Goal: Task Accomplishment & Management: Manage account settings

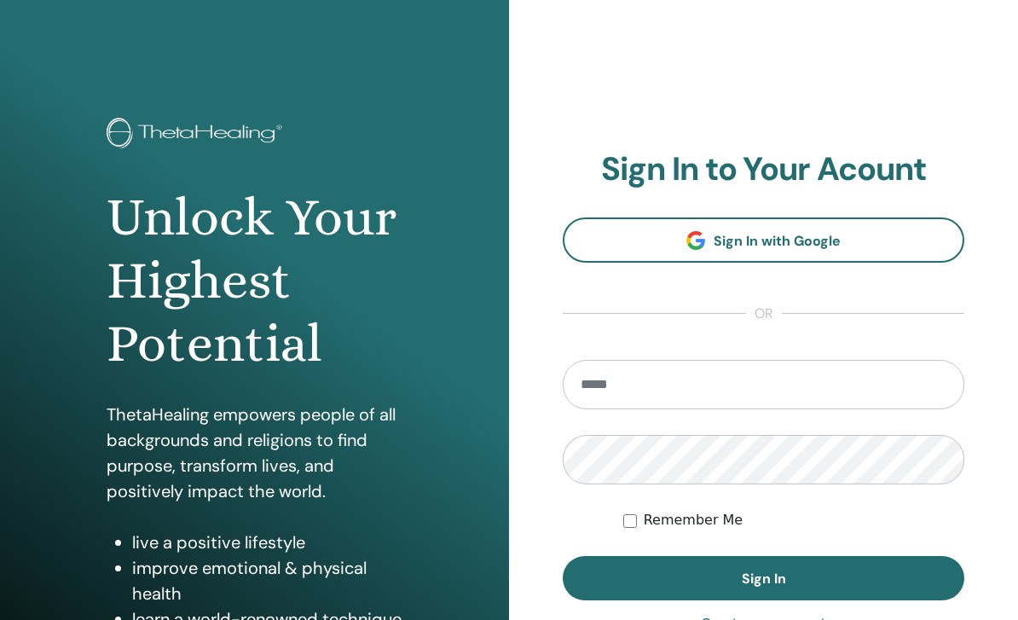
click at [698, 379] on input "email" at bounding box center [764, 384] width 402 height 49
type input "**********"
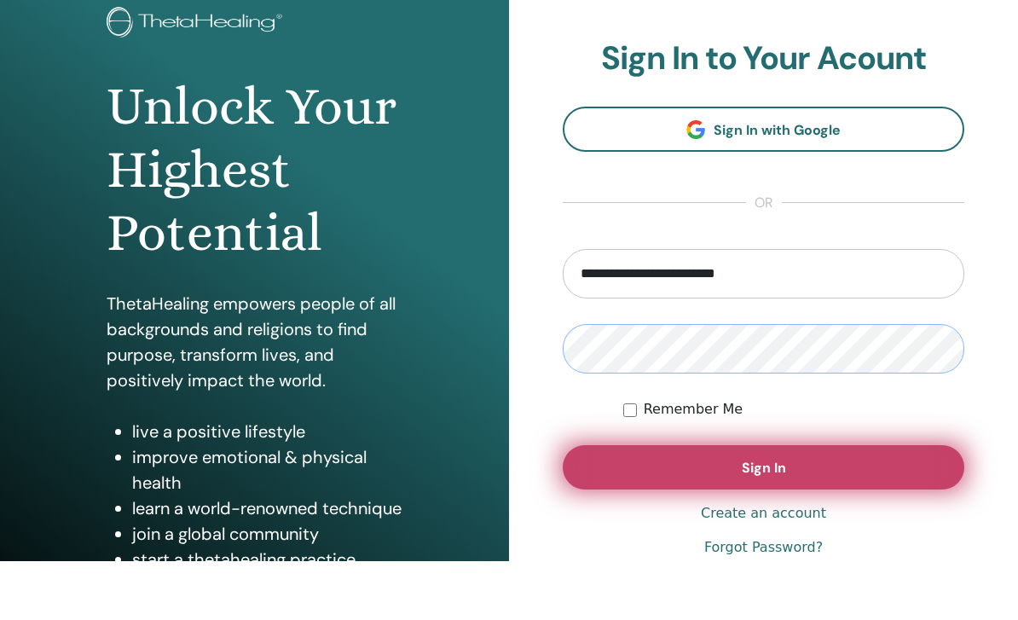
click at [788, 504] on button "Sign In" at bounding box center [764, 526] width 402 height 44
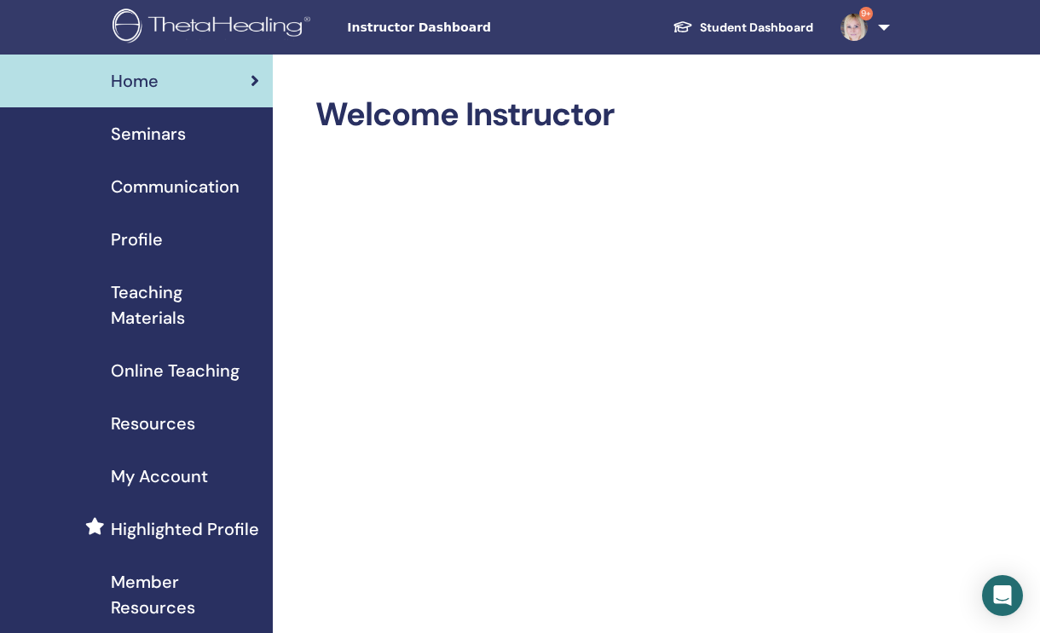
click at [155, 132] on span "Seminars" at bounding box center [148, 134] width 75 height 26
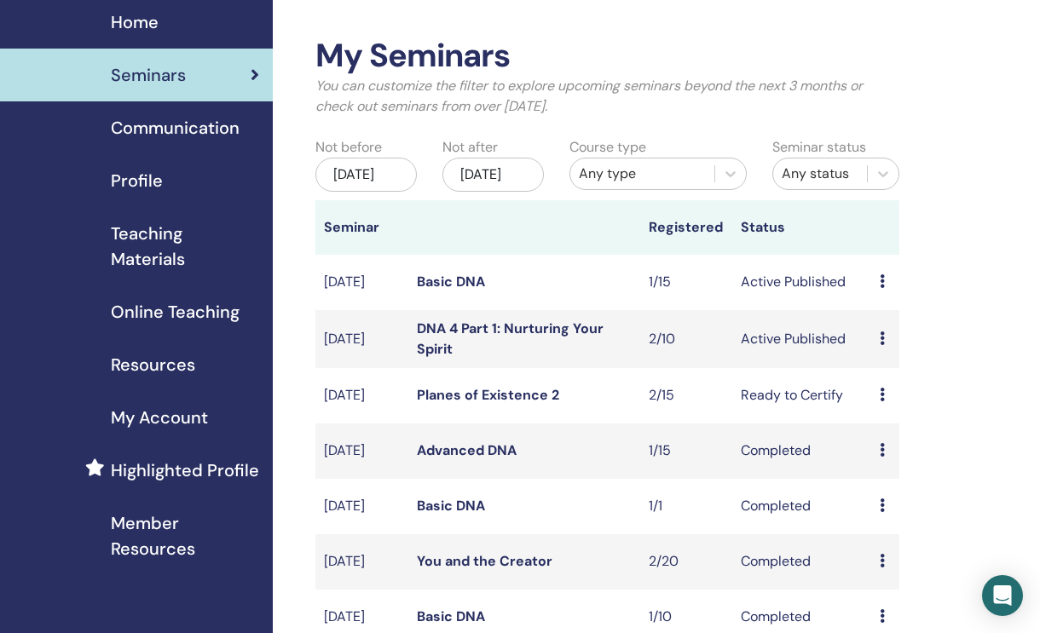
scroll to position [59, 0]
click at [870, 298] on td "Active Published" at bounding box center [801, 282] width 139 height 55
click at [418, 291] on link "Basic DNA" at bounding box center [451, 282] width 68 height 18
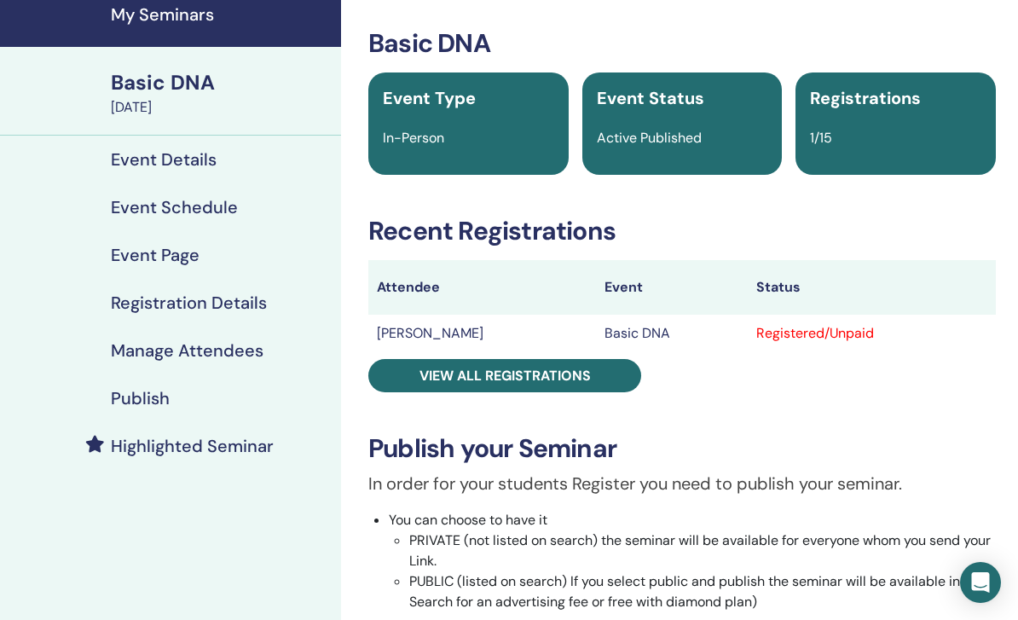
scroll to position [65, 0]
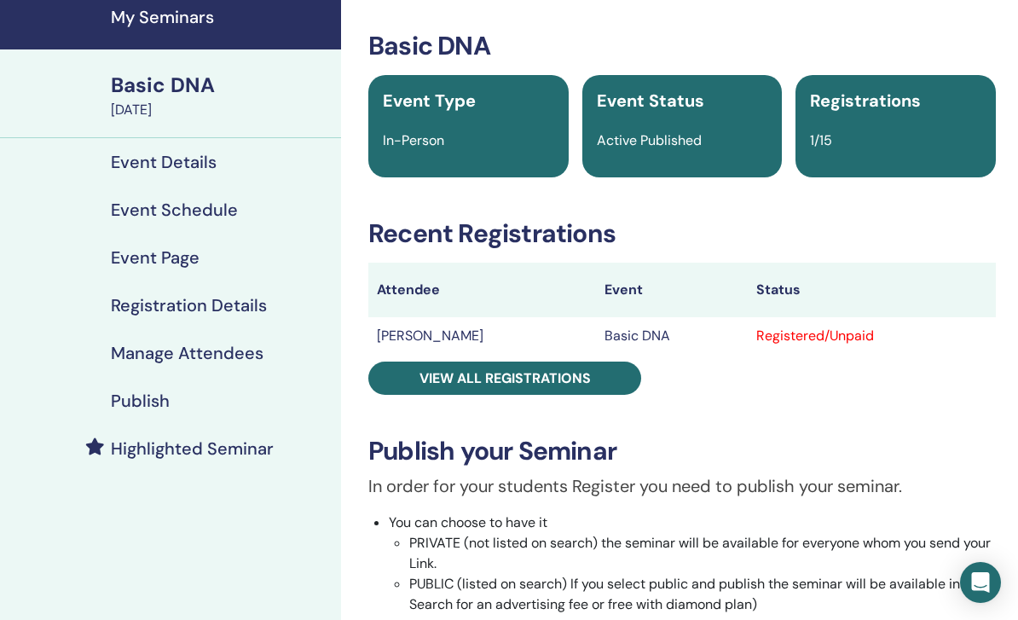
click at [481, 136] on div "In-Person" at bounding box center [469, 140] width 192 height 20
click at [667, 105] on span "Event Status" at bounding box center [650, 101] width 107 height 22
click at [184, 162] on h4 "Event Details" at bounding box center [164, 162] width 106 height 20
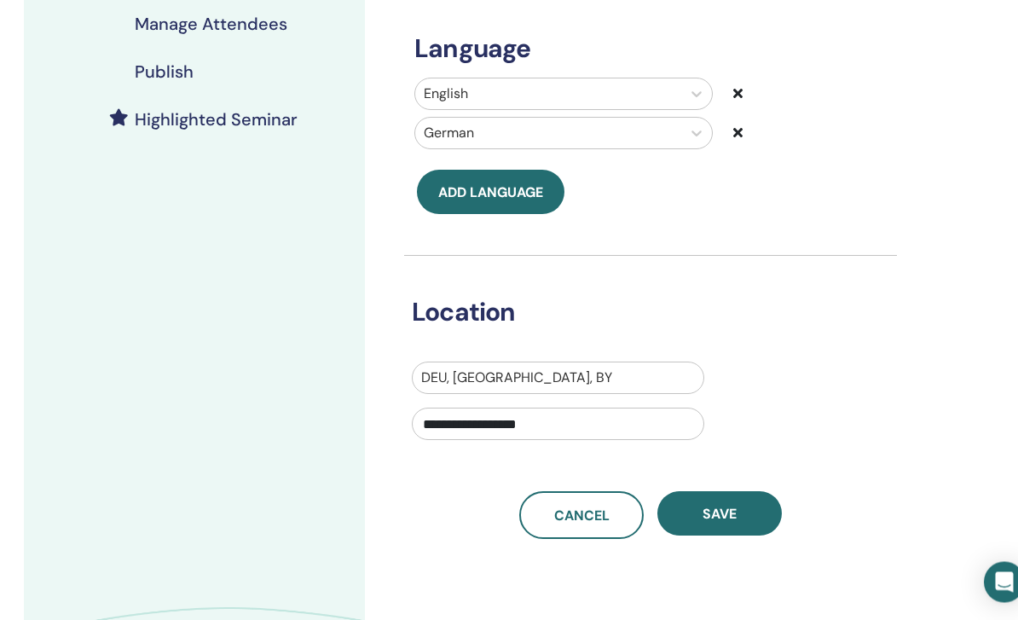
scroll to position [394, 0]
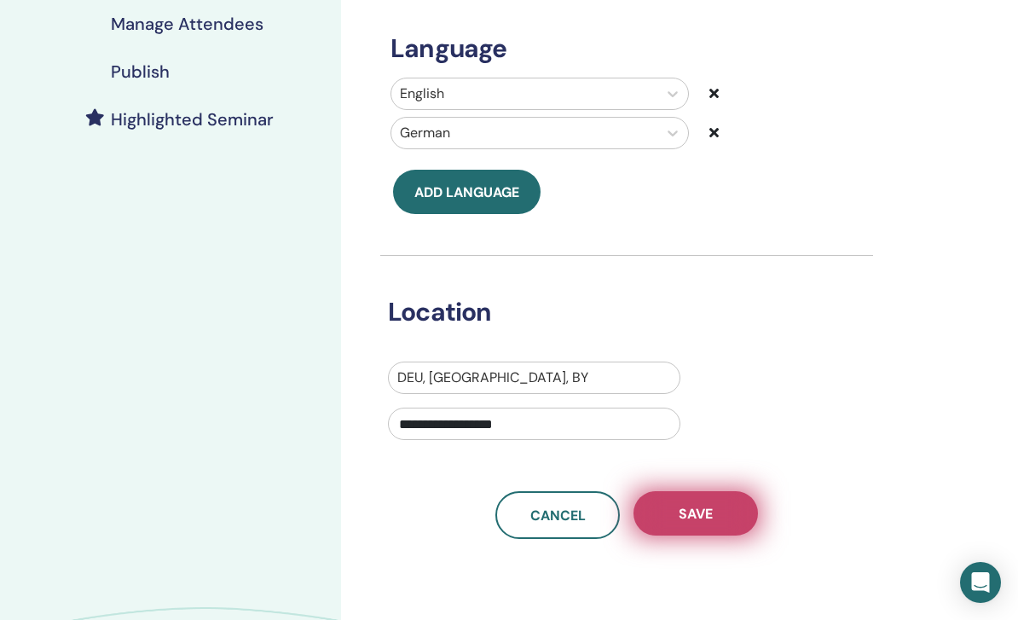
click at [707, 513] on span "Save" at bounding box center [696, 514] width 34 height 18
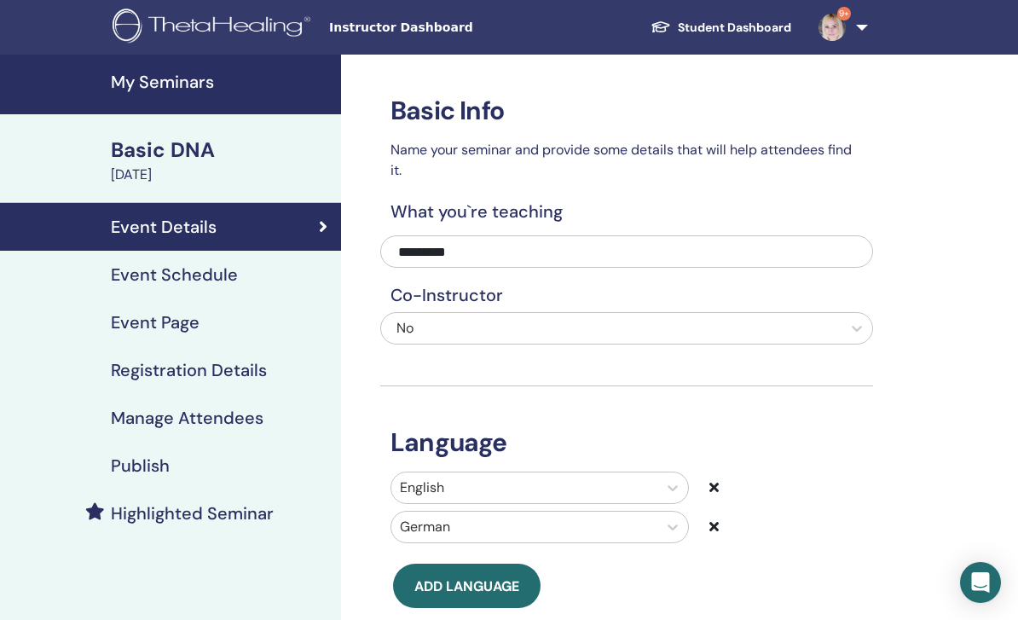
scroll to position [4, 0]
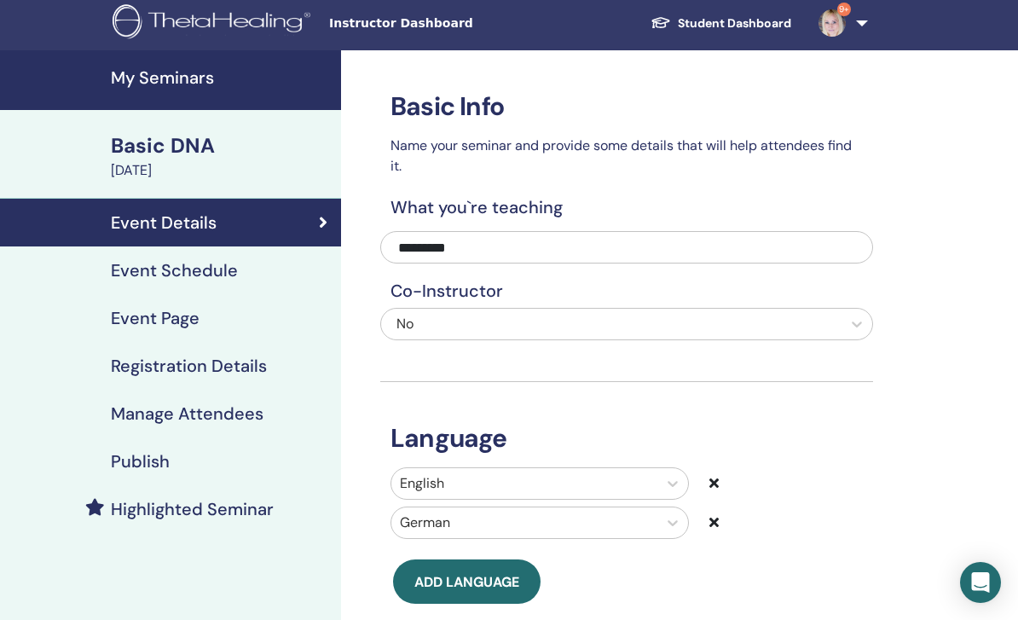
click at [189, 260] on h4 "Event Schedule" at bounding box center [174, 270] width 127 height 20
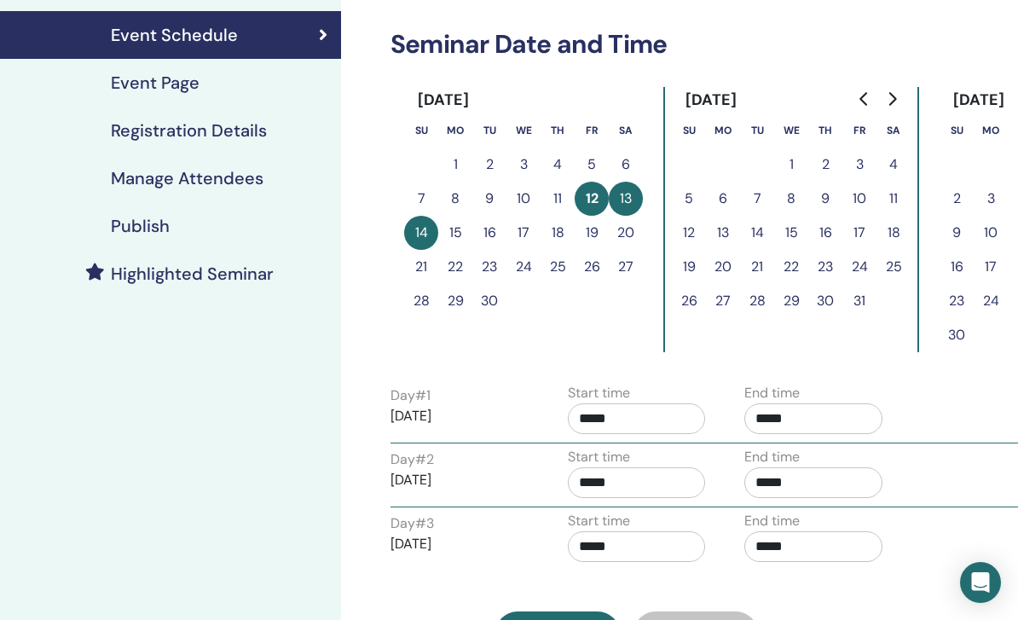
scroll to position [171, 0]
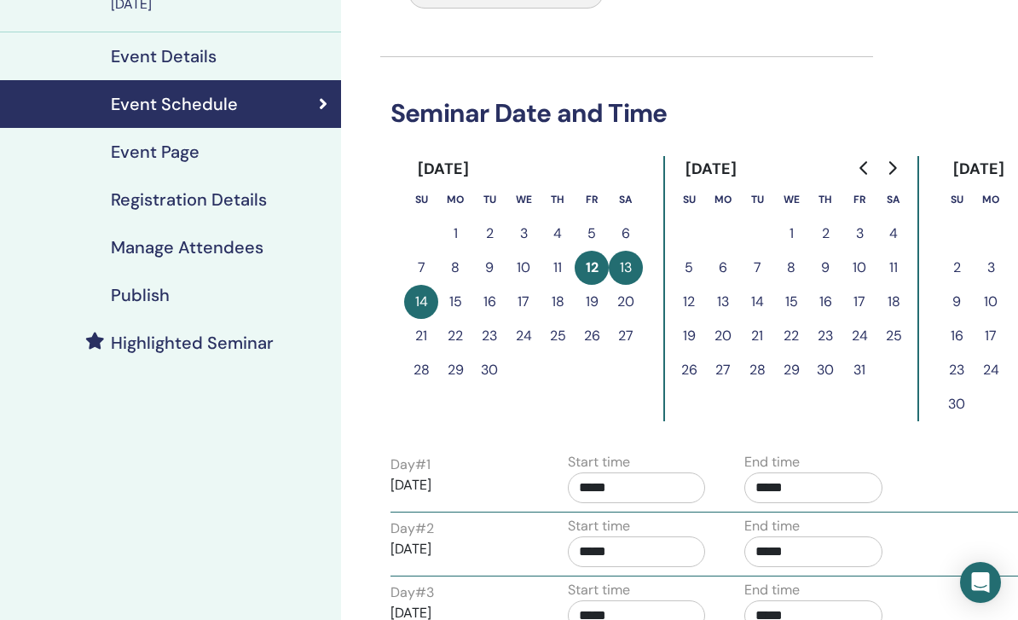
click at [160, 146] on h4 "Event Page" at bounding box center [155, 152] width 89 height 20
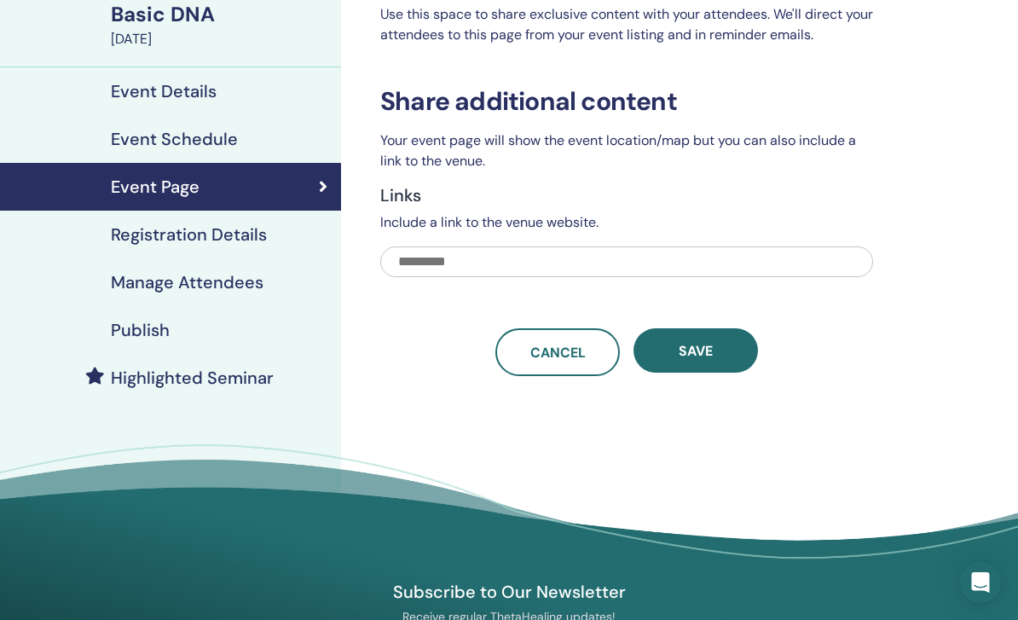
scroll to position [108, 0]
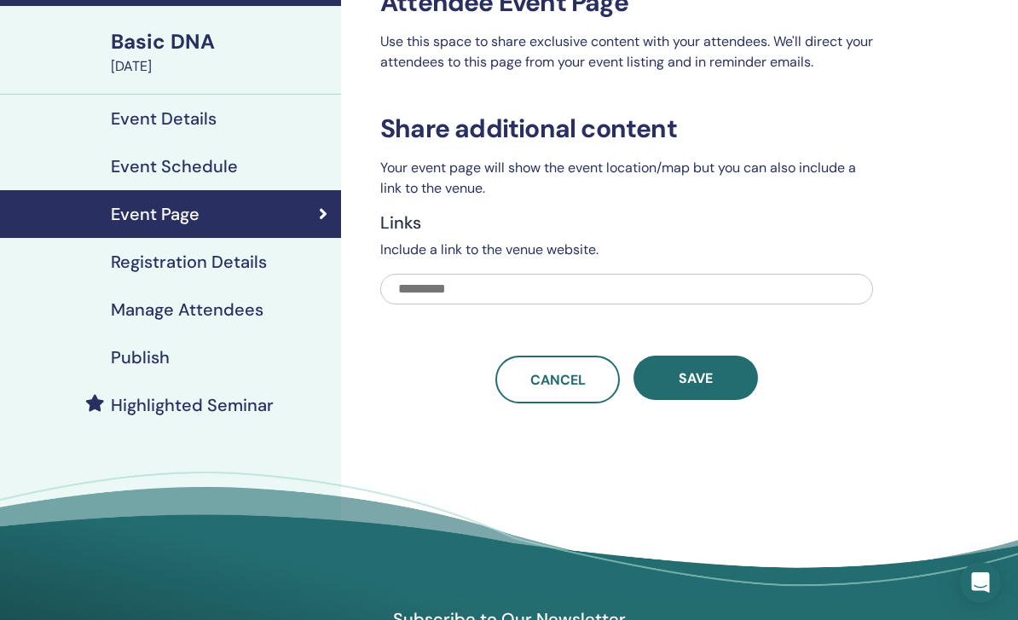
click at [174, 252] on h4 "Registration Details" at bounding box center [189, 262] width 156 height 20
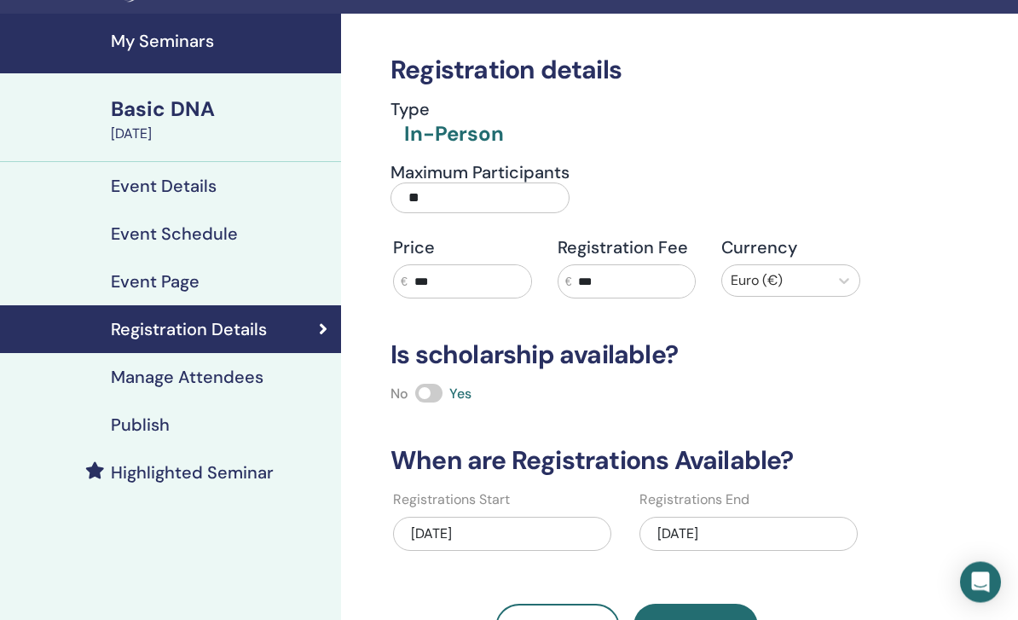
scroll to position [38, 0]
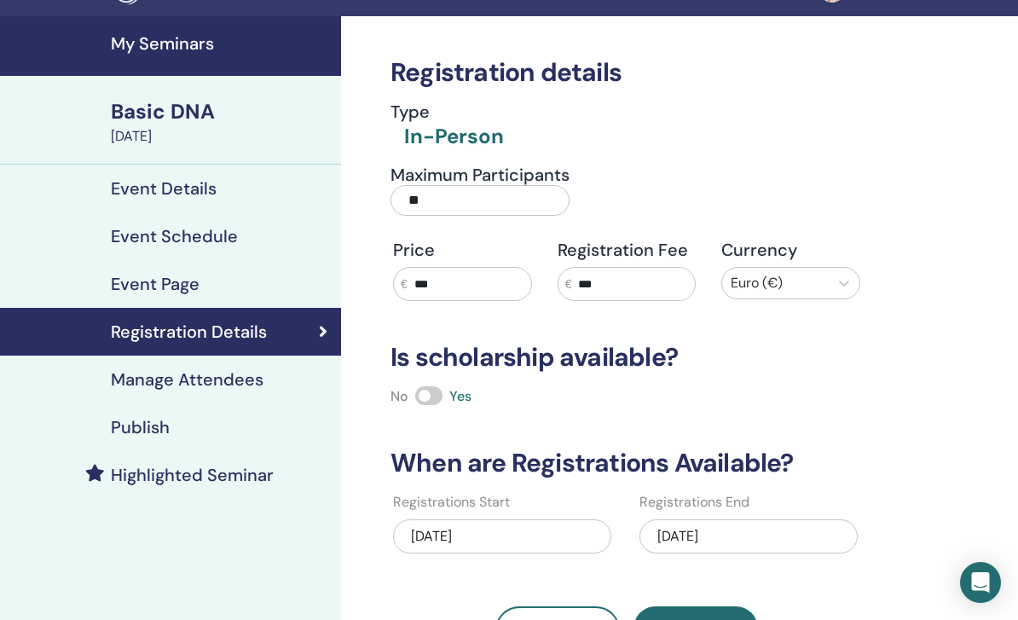
click at [460, 280] on input "***" at bounding box center [470, 284] width 124 height 32
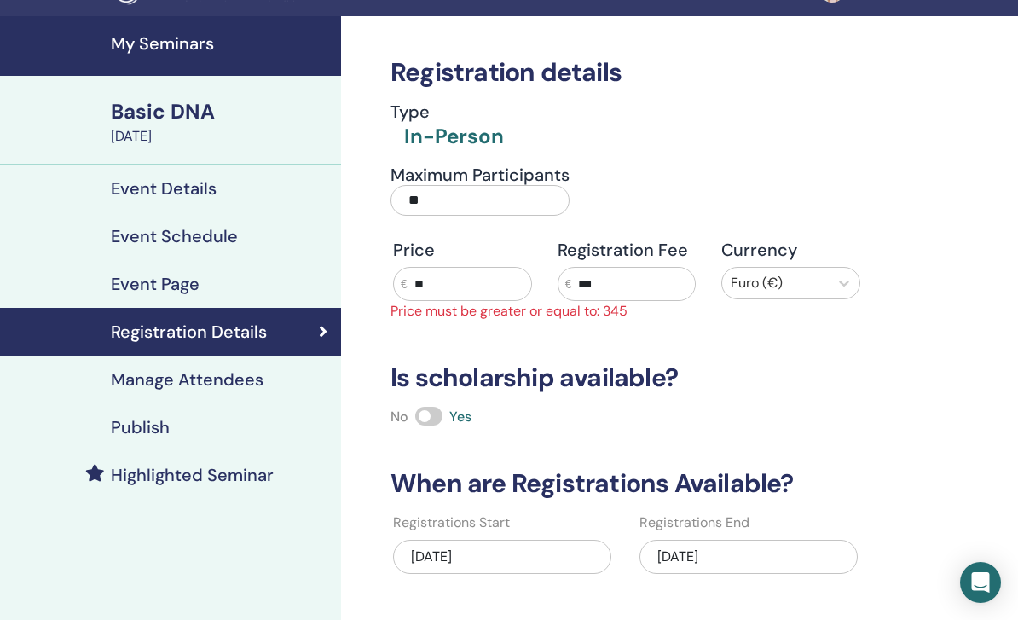
type input "*"
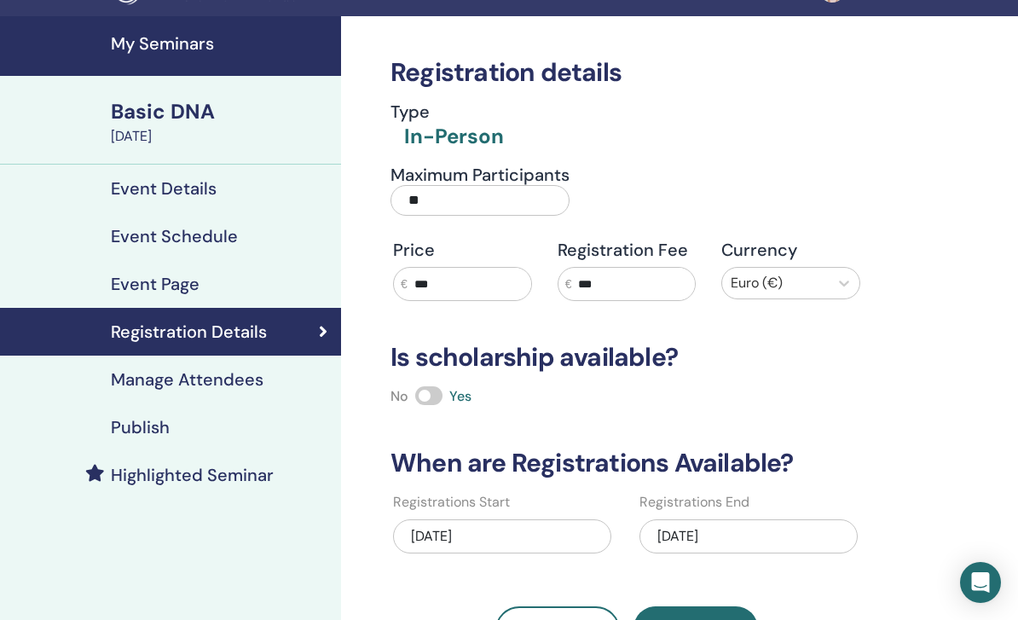
scroll to position [21, 0]
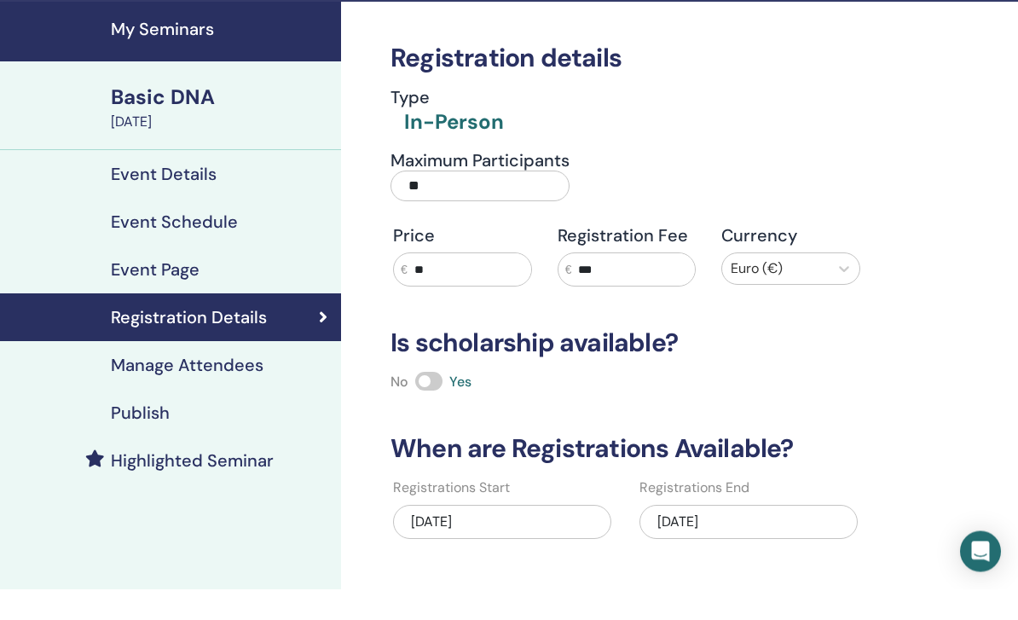
type input "*"
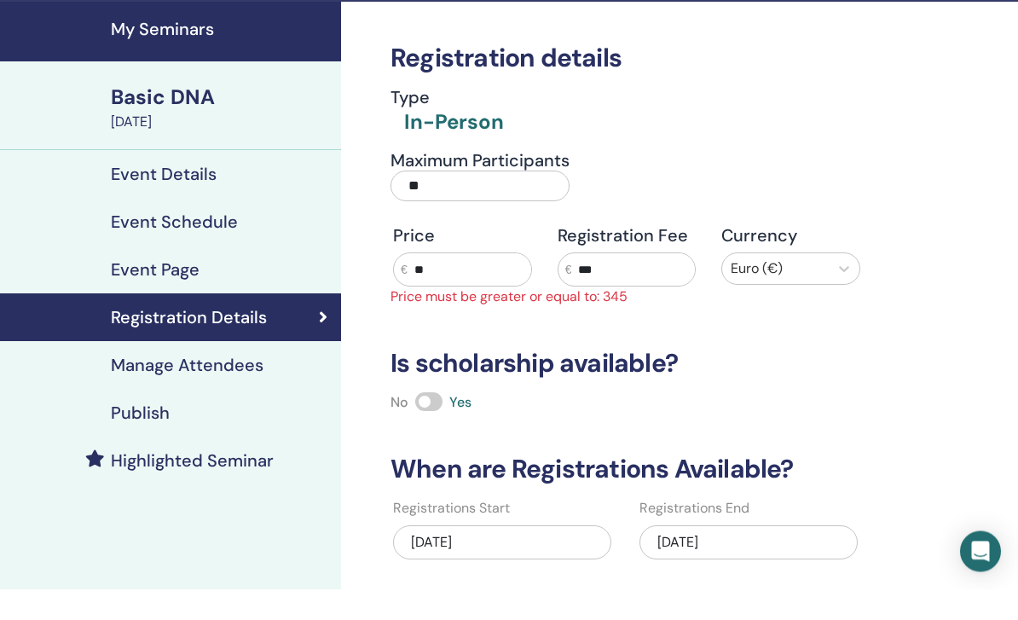
type input "***"
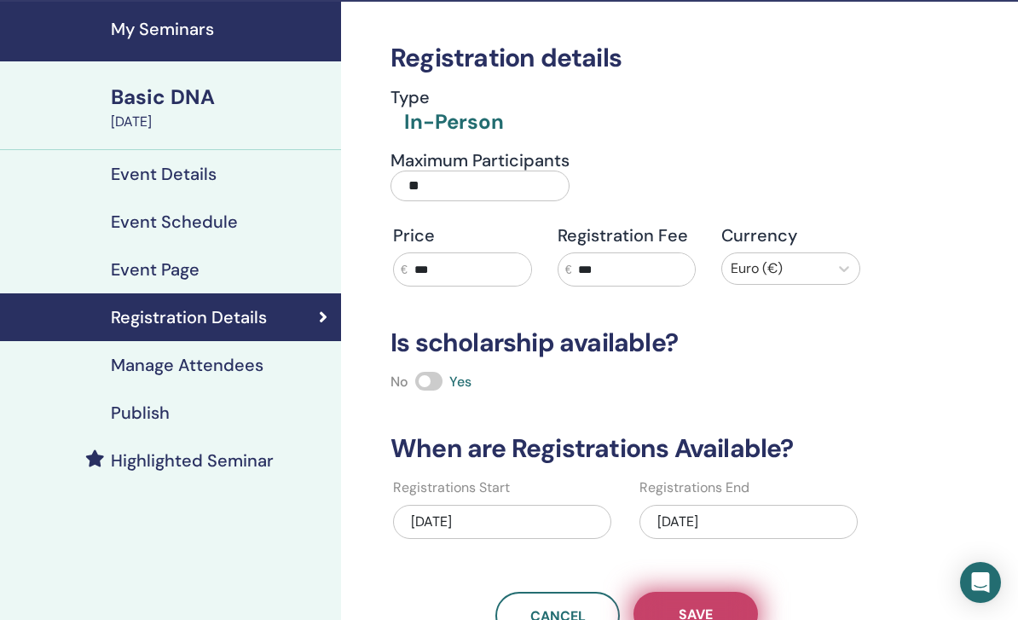
click at [697, 610] on span "Save" at bounding box center [696, 614] width 34 height 18
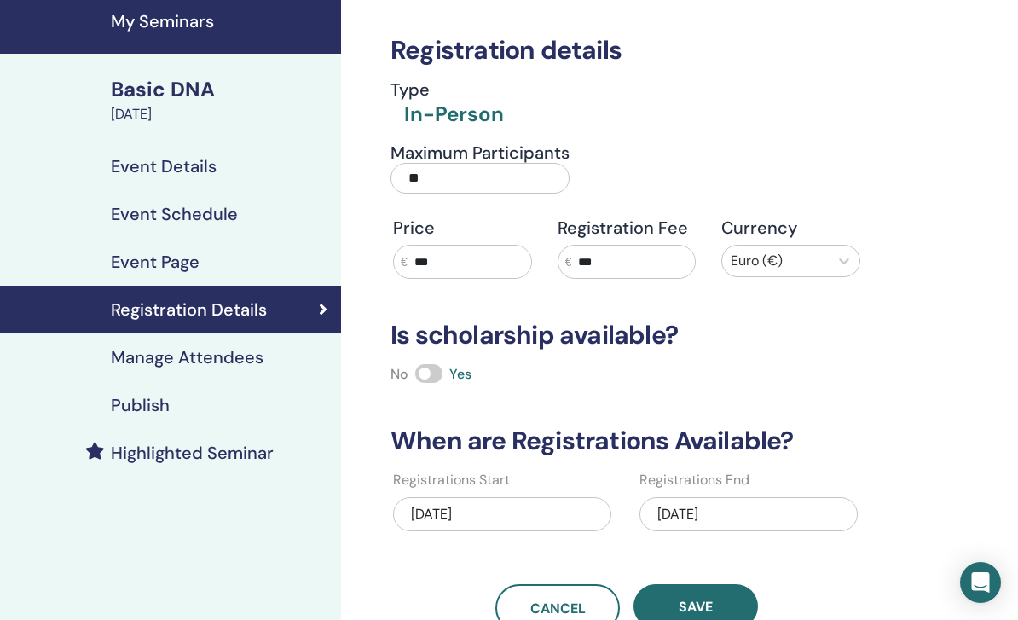
scroll to position [46, 0]
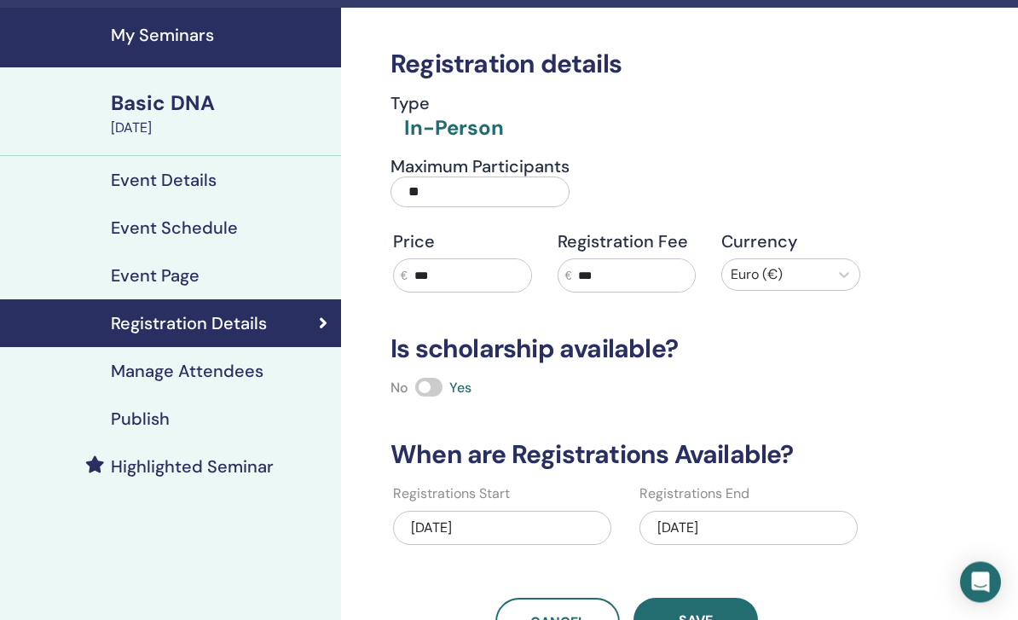
click at [154, 413] on h4 "Publish" at bounding box center [140, 419] width 59 height 20
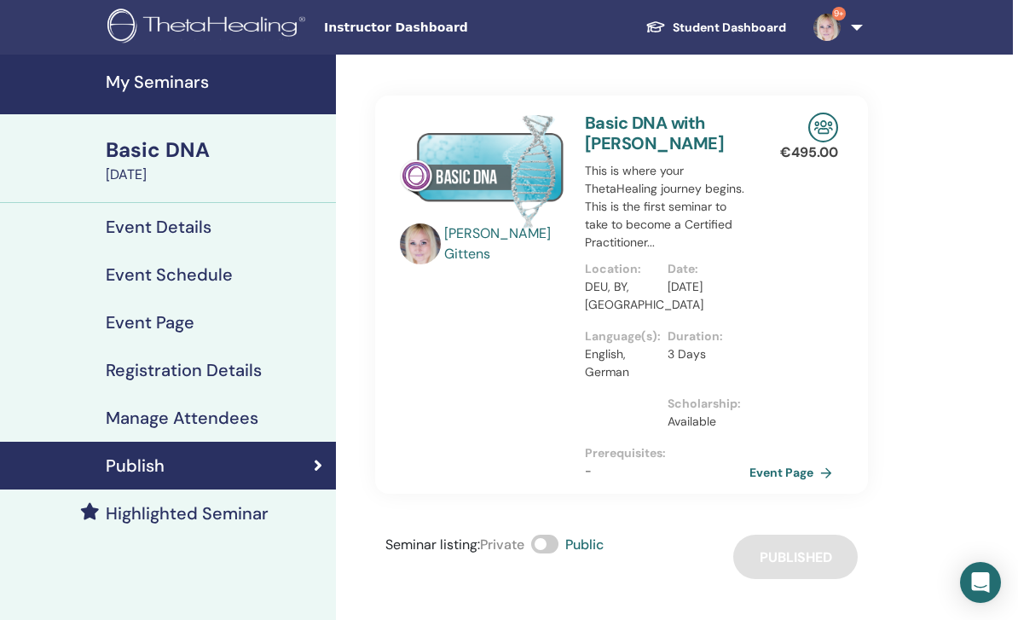
scroll to position [0, 4]
click at [839, 19] on span "9+" at bounding box center [840, 14] width 14 height 14
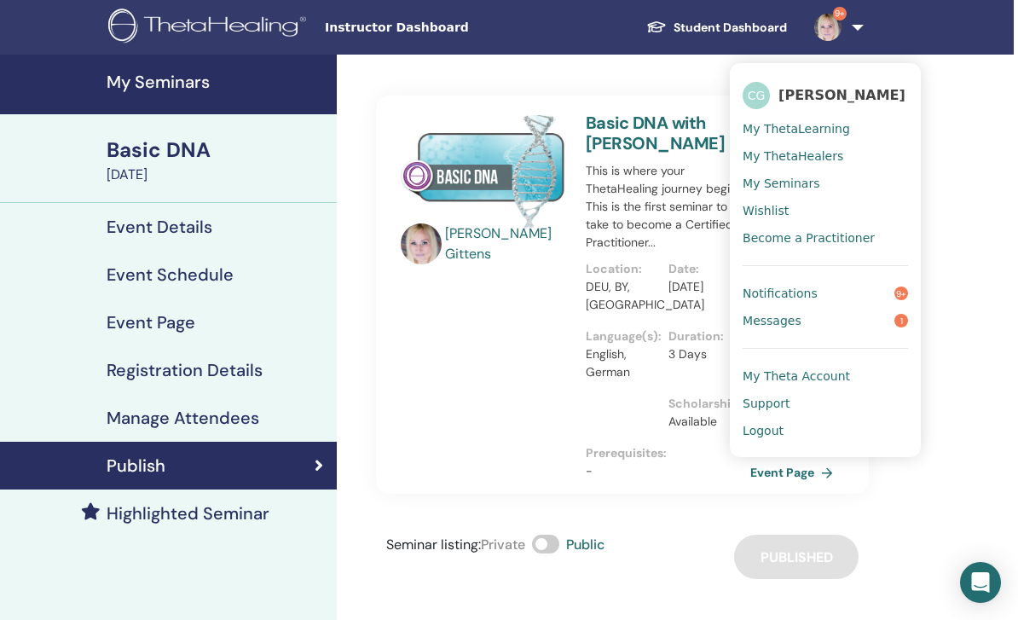
click at [769, 425] on span "Logout" at bounding box center [763, 430] width 41 height 15
click at [769, 437] on span "Logout" at bounding box center [763, 430] width 41 height 15
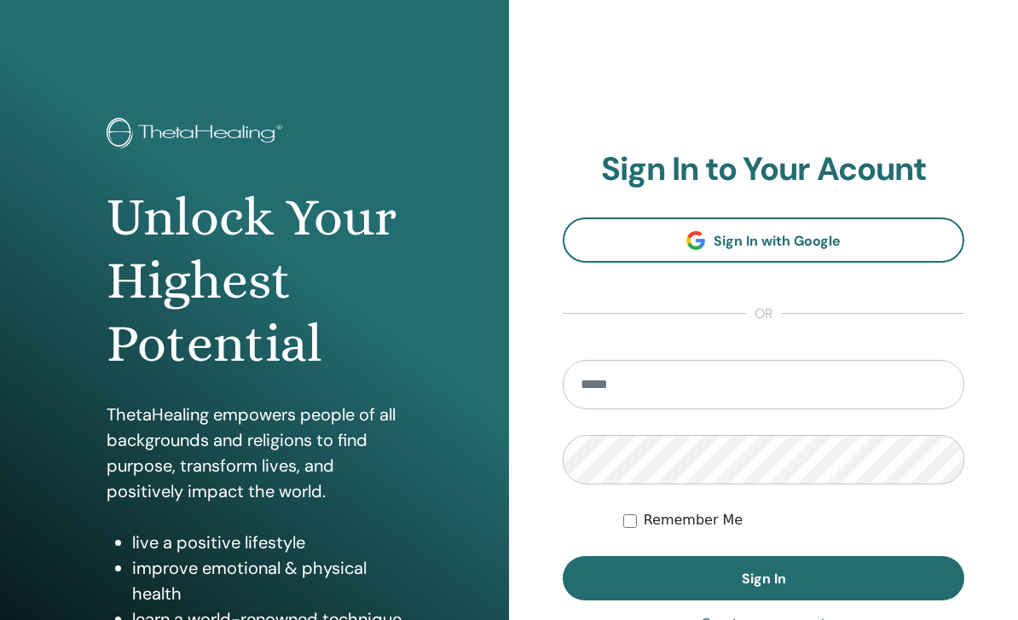
click at [978, 439] on div "**********" at bounding box center [763, 409] width 509 height 818
click at [978, 327] on div "**********" at bounding box center [763, 409] width 509 height 818
click at [708, 389] on input "email" at bounding box center [764, 384] width 402 height 49
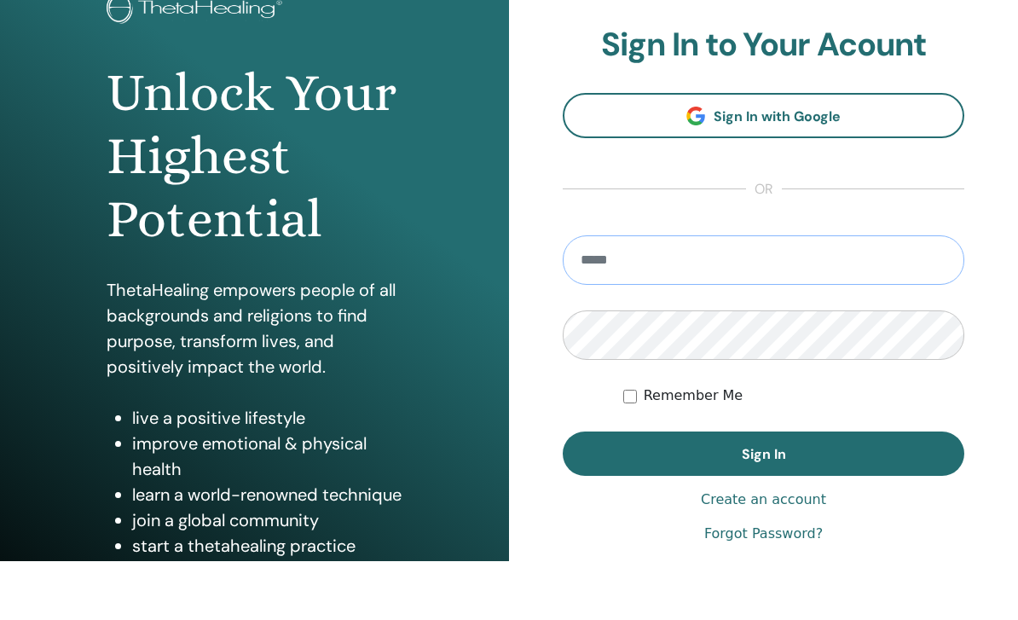
scroll to position [81, 0]
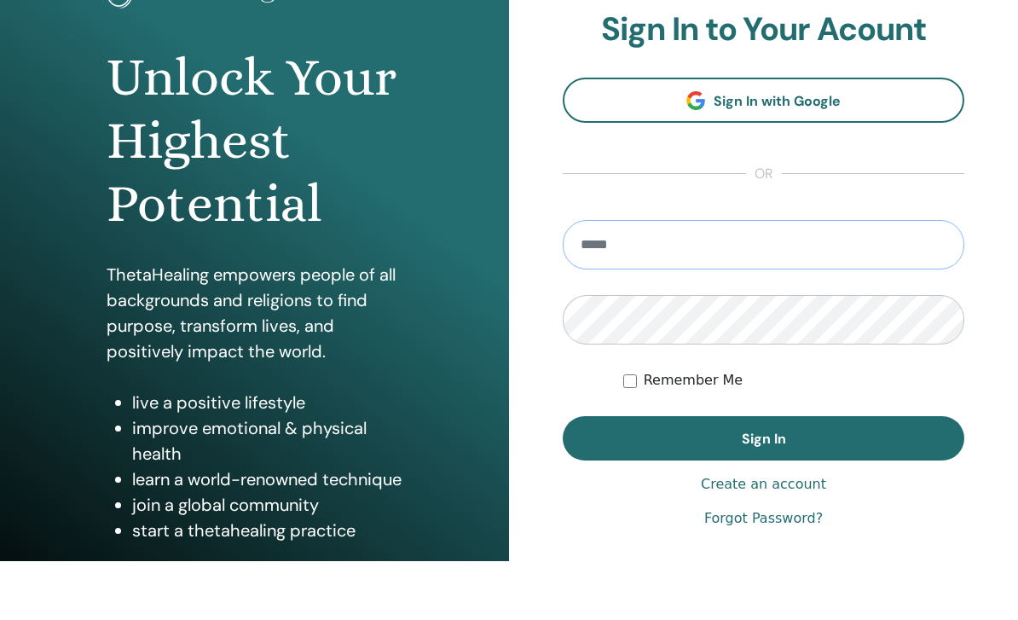
type input "**********"
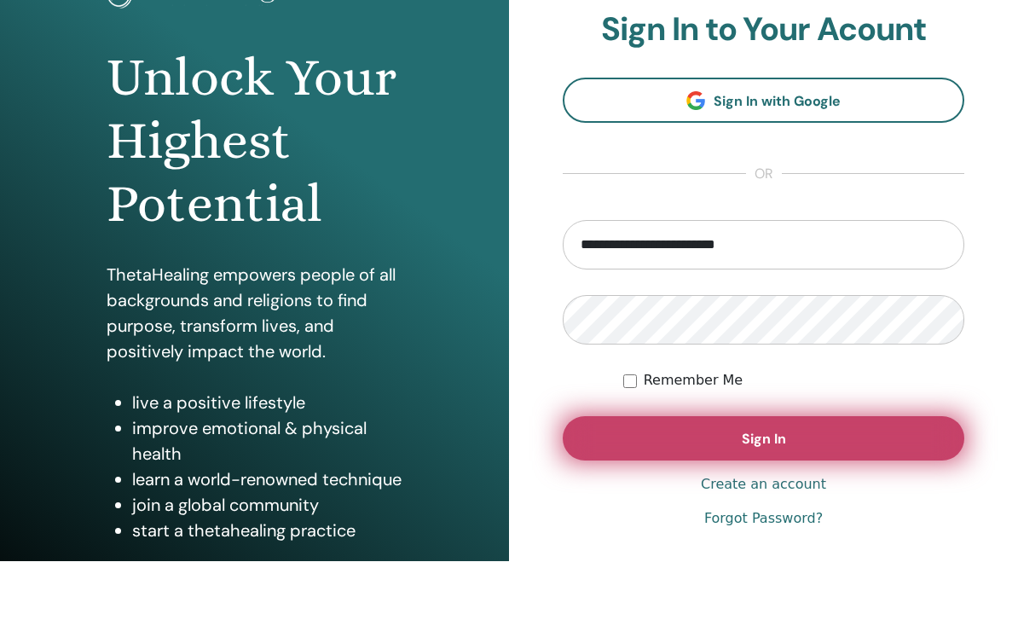
click at [827, 475] on button "Sign In" at bounding box center [764, 497] width 402 height 44
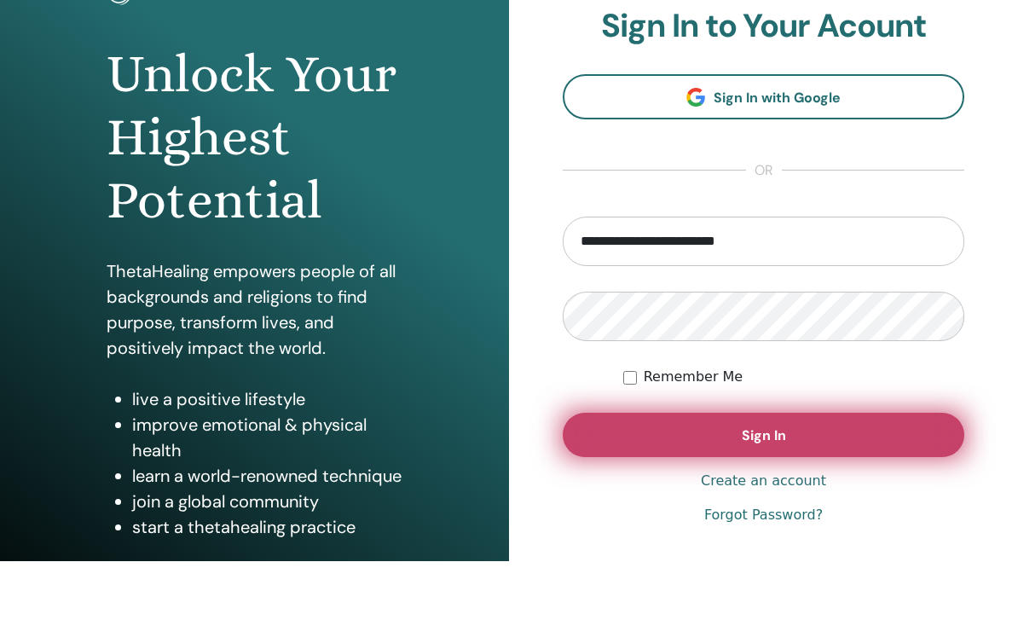
scroll to position [195, 0]
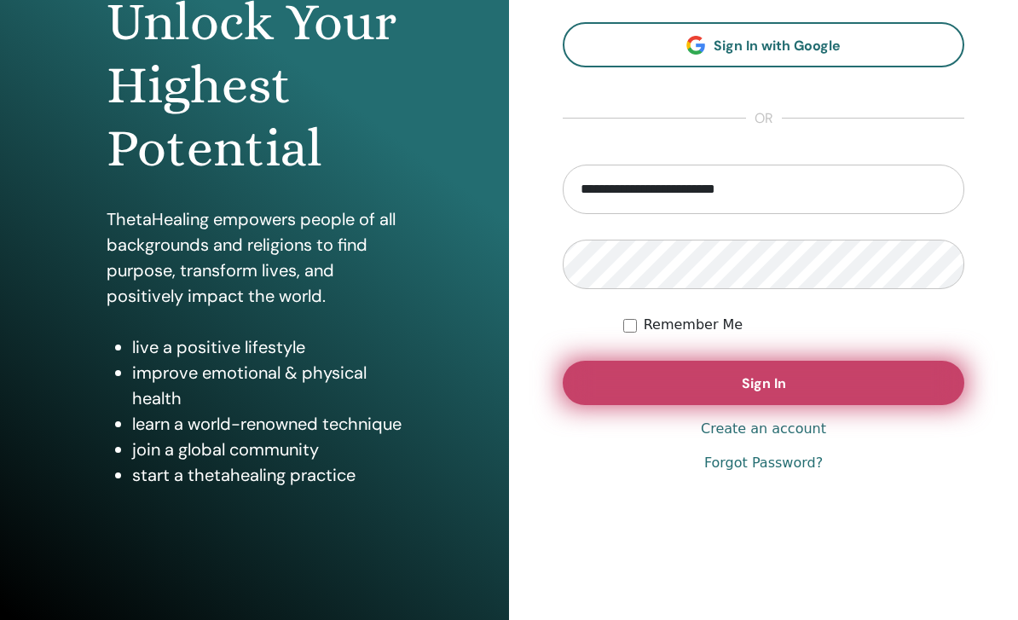
click at [808, 379] on button "Sign In" at bounding box center [764, 383] width 402 height 44
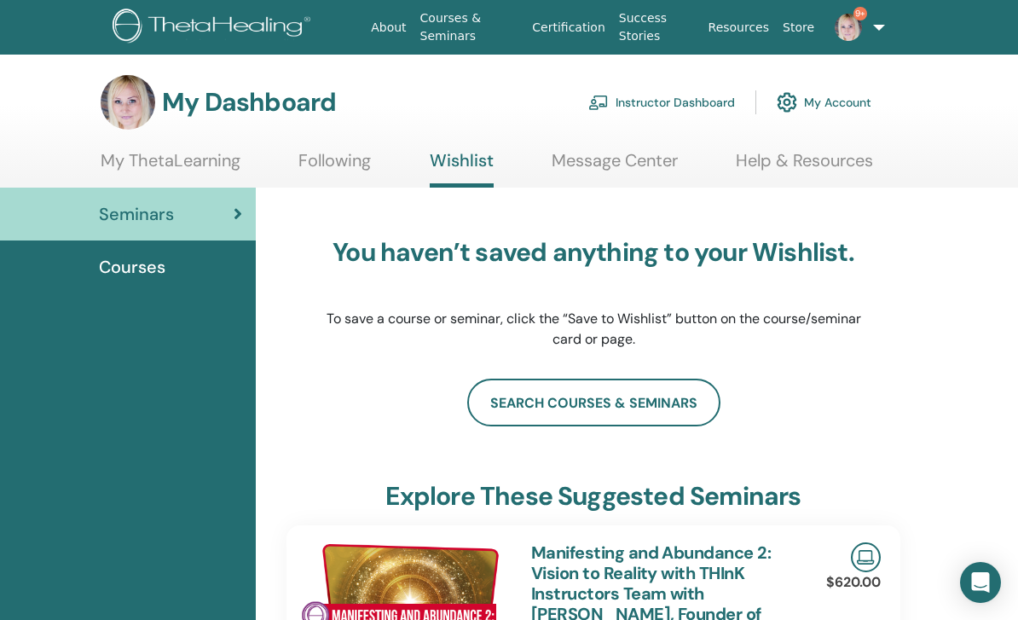
click at [674, 93] on link "Instructor Dashboard" at bounding box center [661, 103] width 147 height 38
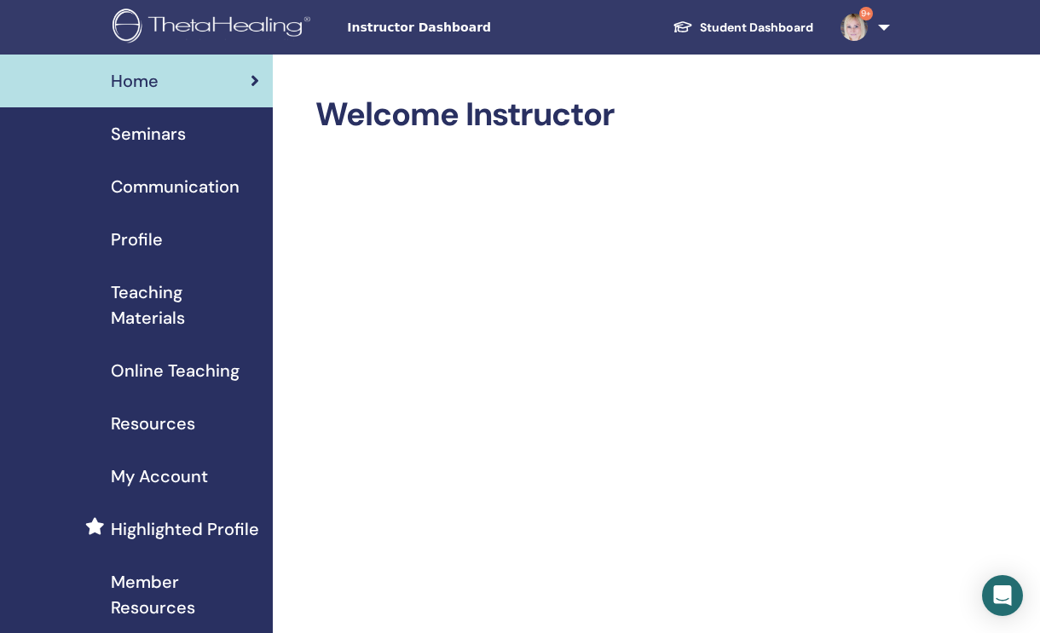
click at [158, 138] on span "Seminars" at bounding box center [148, 134] width 75 height 26
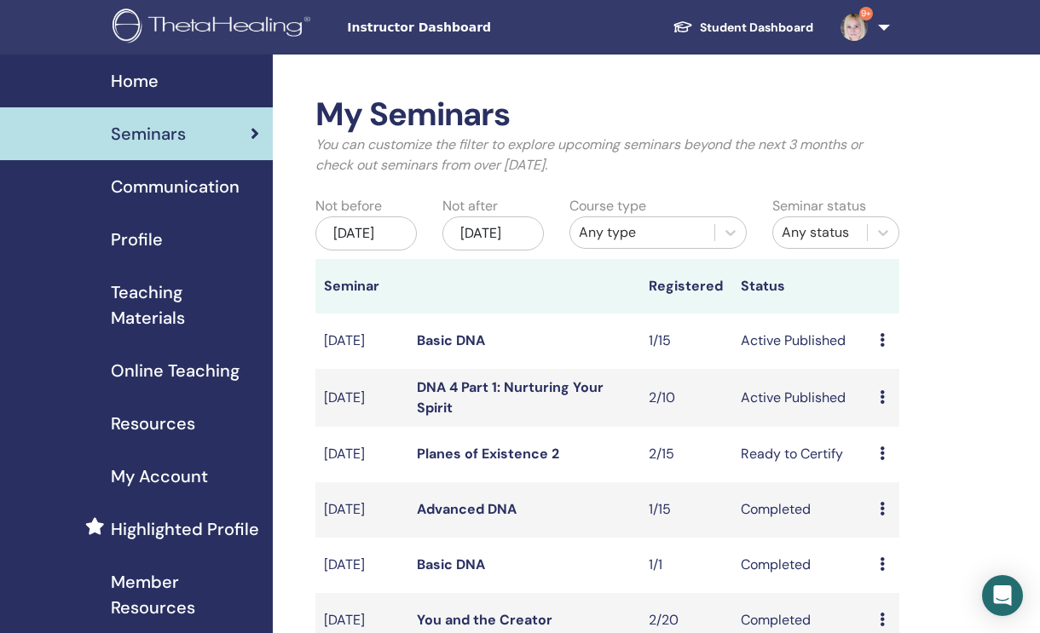
click at [447, 350] on link "Basic DNA" at bounding box center [451, 341] width 68 height 18
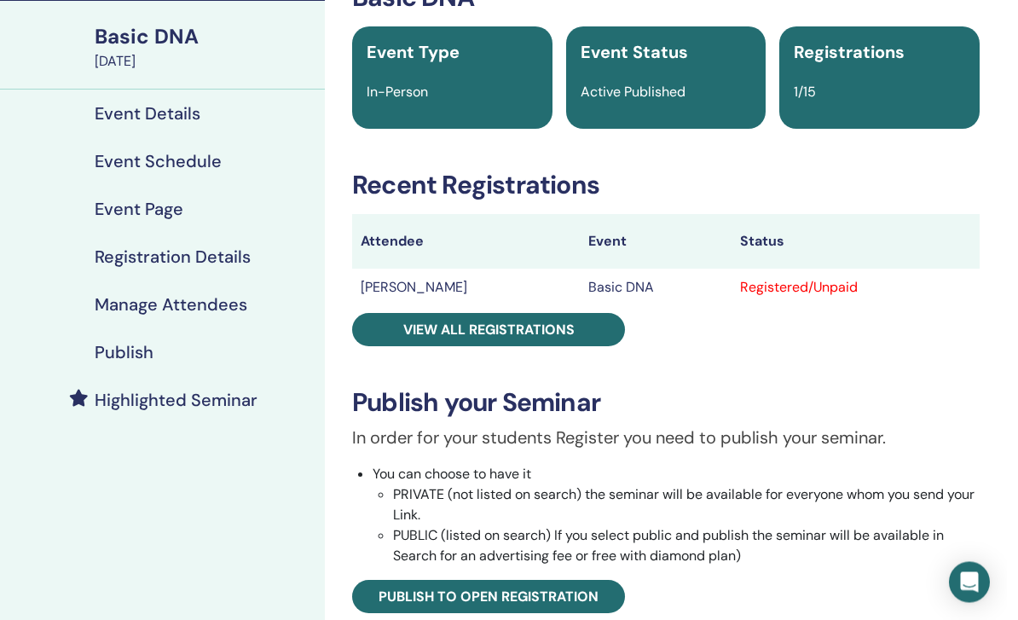
scroll to position [0, 5]
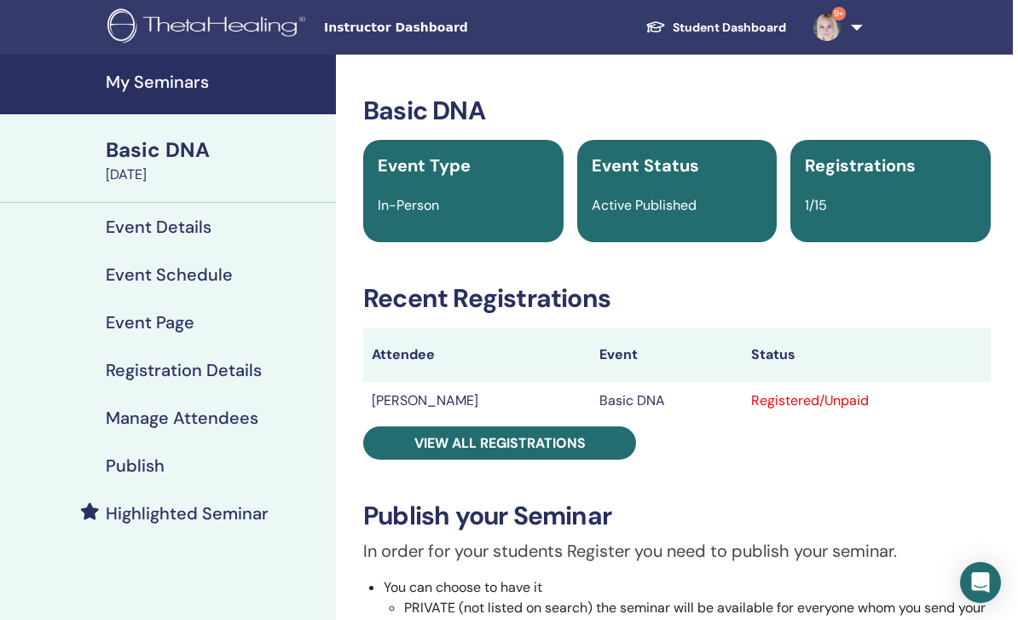
click at [846, 20] on span "9+" at bounding box center [827, 27] width 41 height 14
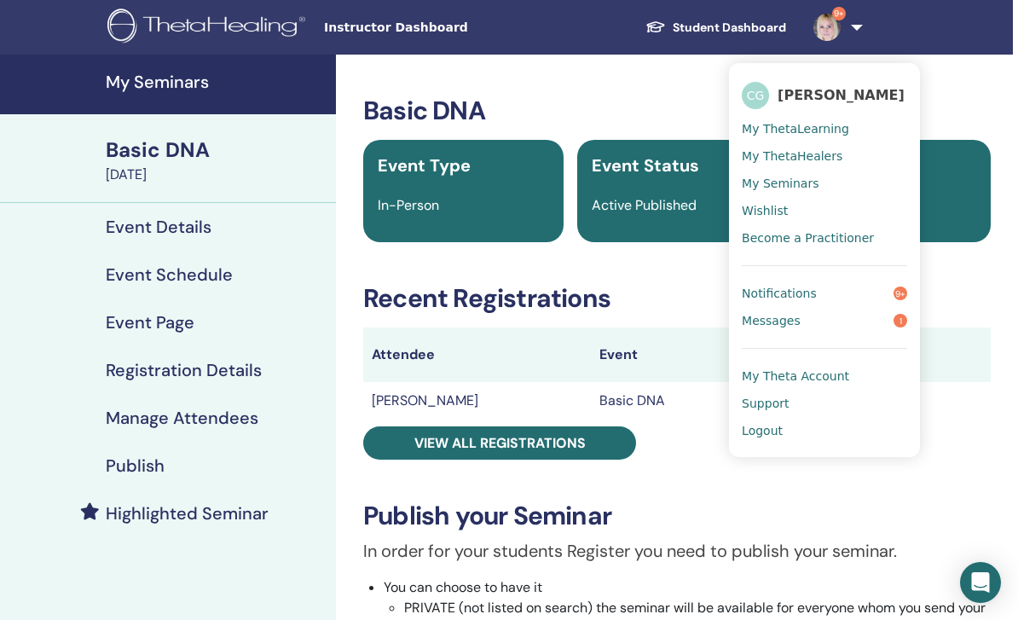
click at [760, 432] on span "Logout" at bounding box center [762, 430] width 41 height 15
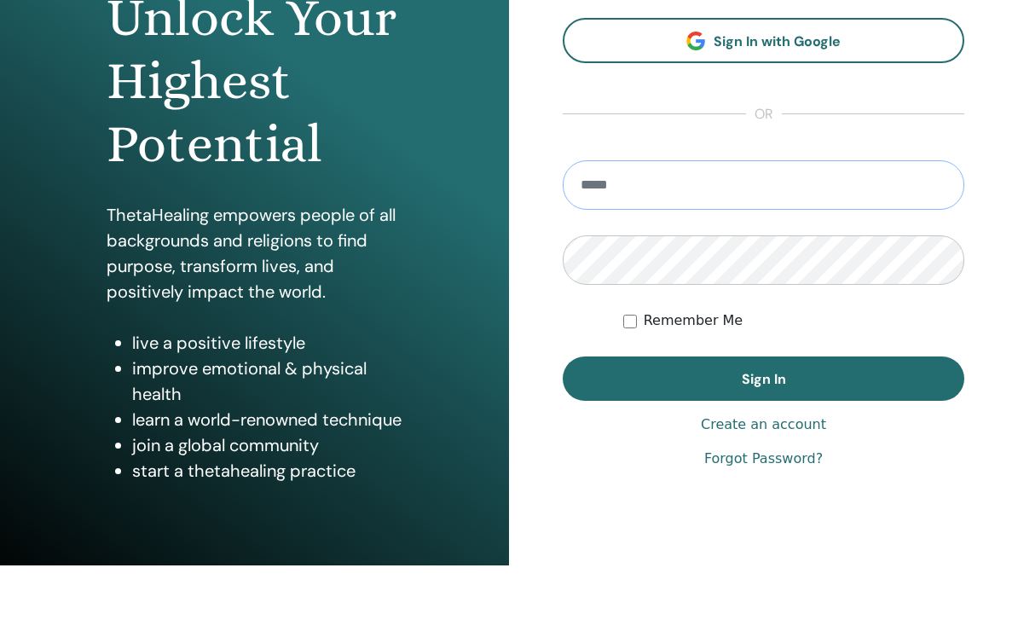
scroll to position [199, 0]
